Goal: Find contact information: Find contact information

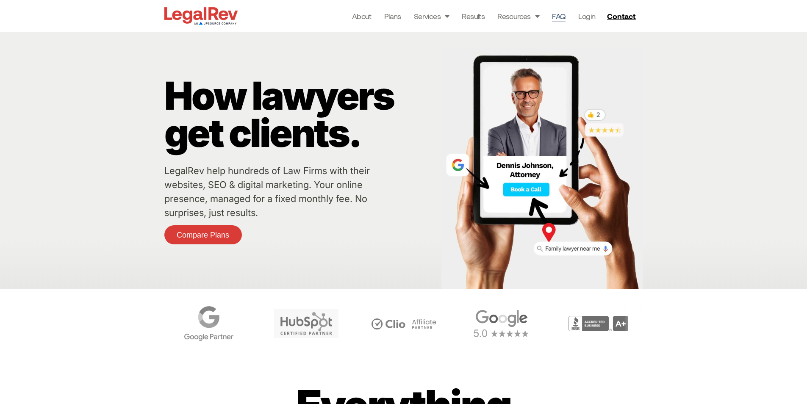
click at [562, 17] on link "FAQ" at bounding box center [559, 16] width 14 height 12
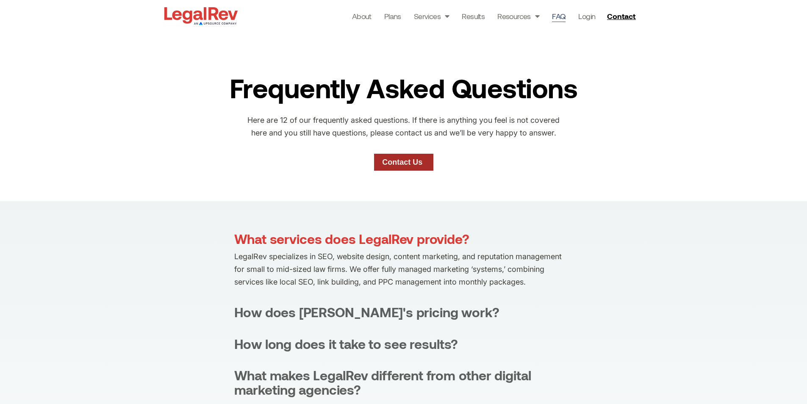
click at [391, 167] on link "Contact Us" at bounding box center [403, 162] width 59 height 17
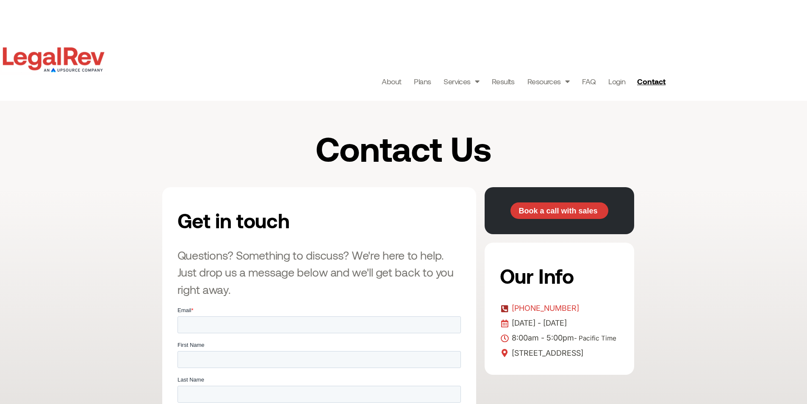
click at [545, 312] on span "[PHONE_NUMBER]" at bounding box center [545, 308] width 70 height 13
